Goal: Navigation & Orientation: Find specific page/section

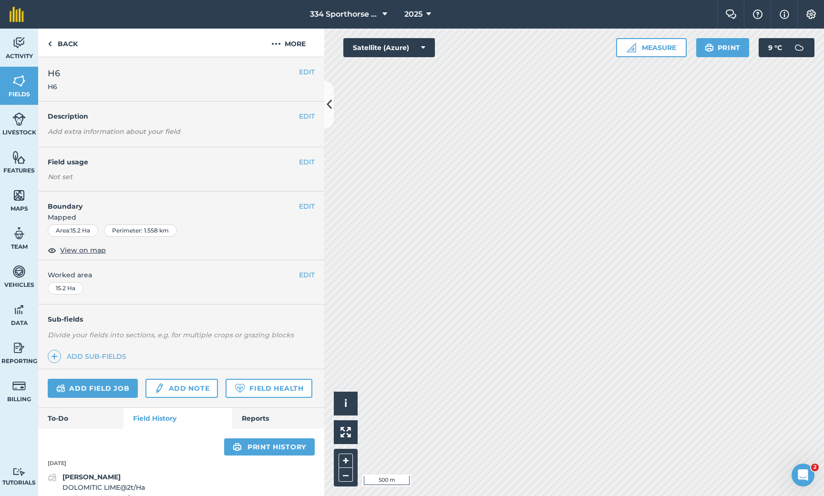
scroll to position [23, 0]
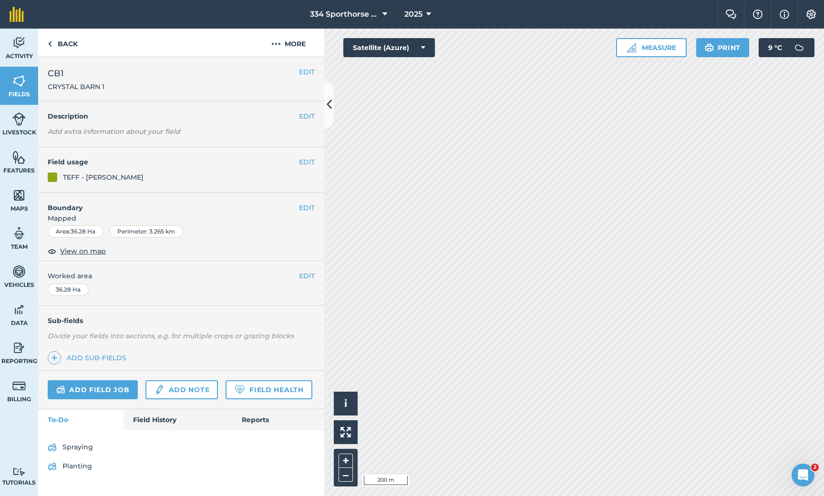
click at [333, 104] on button at bounding box center [329, 105] width 10 height 48
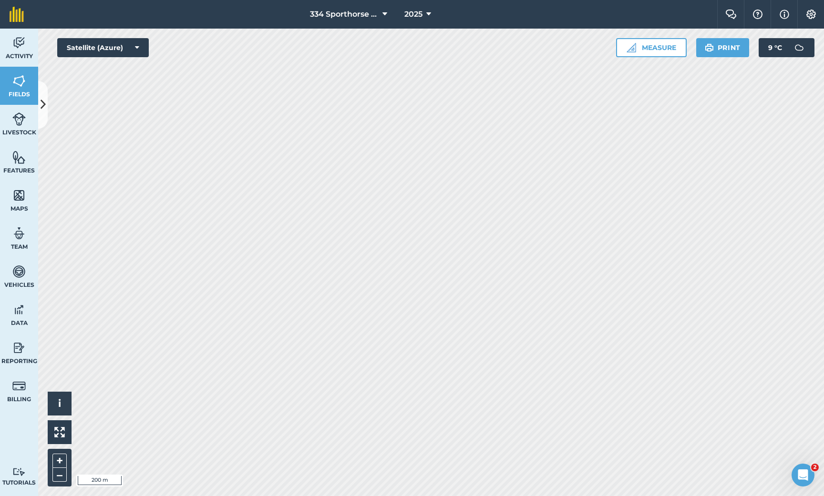
click at [20, 199] on img at bounding box center [18, 195] width 13 height 14
click at [12, 198] on img at bounding box center [18, 195] width 13 height 14
click at [43, 115] on button at bounding box center [43, 105] width 10 height 48
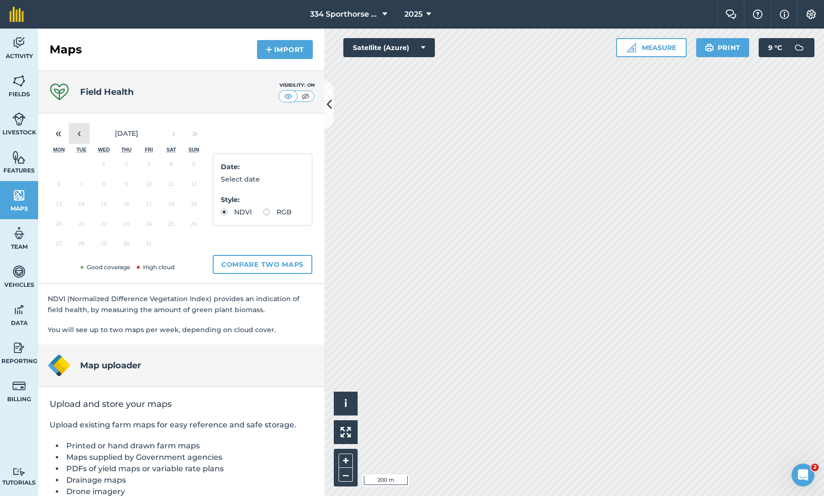
click at [82, 138] on button "‹" at bounding box center [79, 133] width 21 height 21
click at [152, 225] on button "26" at bounding box center [149, 227] width 22 height 20
click at [331, 108] on icon at bounding box center [329, 104] width 5 height 17
